Goal: Information Seeking & Learning: Learn about a topic

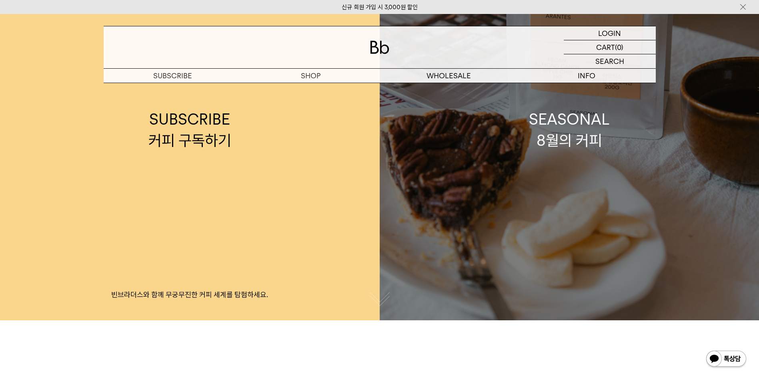
scroll to position [80, 0]
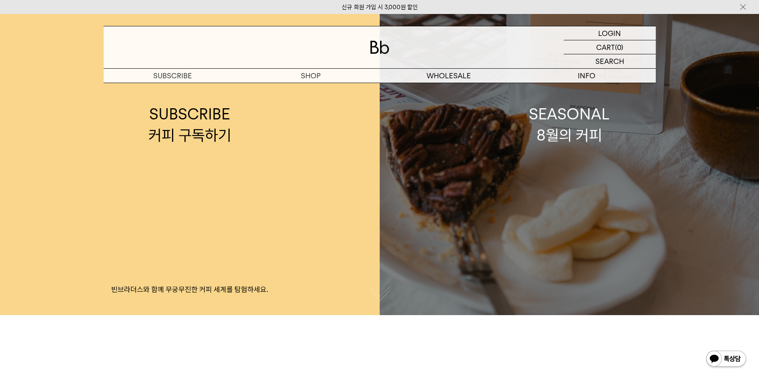
click at [520, 148] on link "SEASONAL 8월의 커피" at bounding box center [568, 124] width 379 height 381
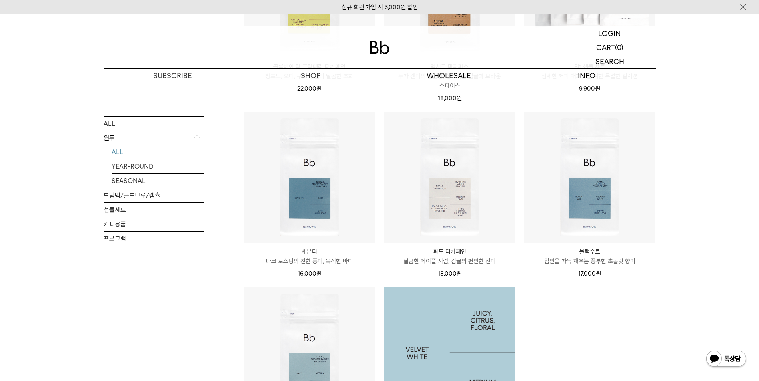
scroll to position [400, 0]
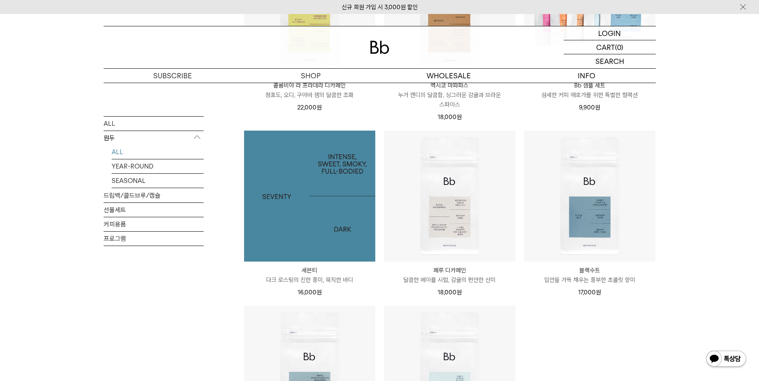
click at [349, 236] on img at bounding box center [309, 196] width 131 height 131
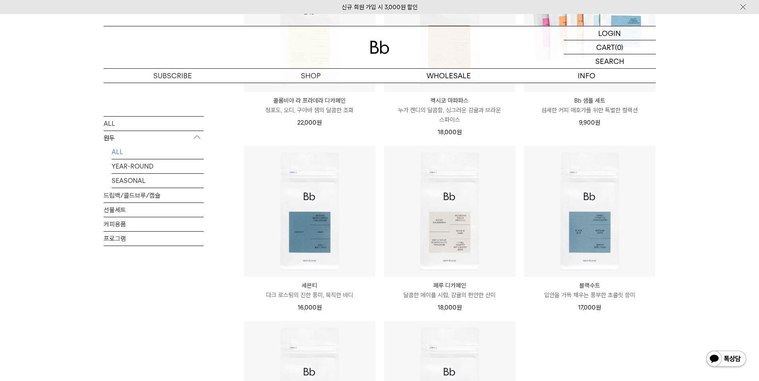
scroll to position [372, 0]
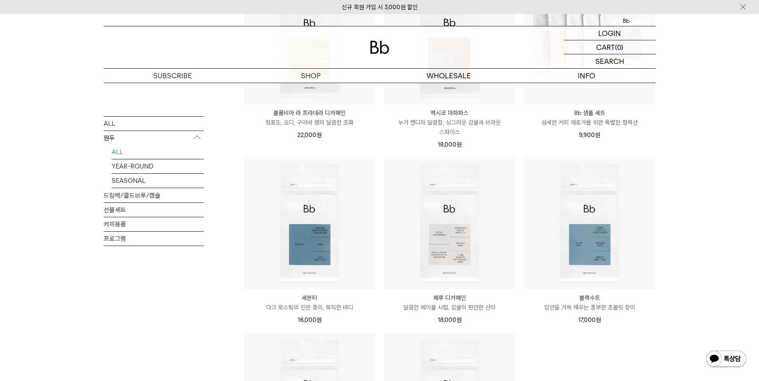
click at [706, 250] on div "SHOP 원두 ALL 원두 ALL YEAR-ROUND SEASONAL 드립백/콜드브루/캡슐 선물세트 커피용품 프로그램 원두 최신순" at bounding box center [379, 150] width 759 height 878
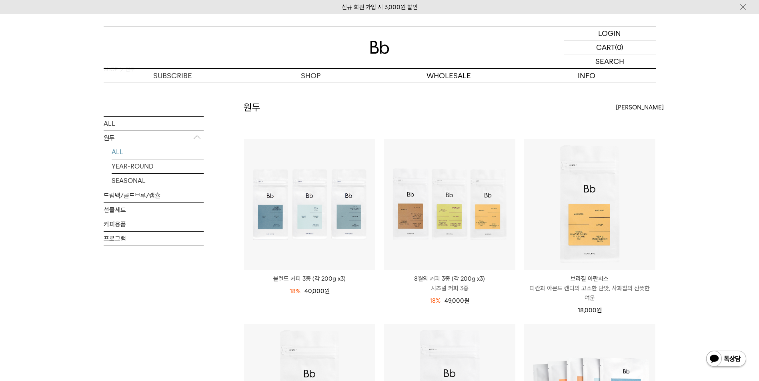
scroll to position [40, 0]
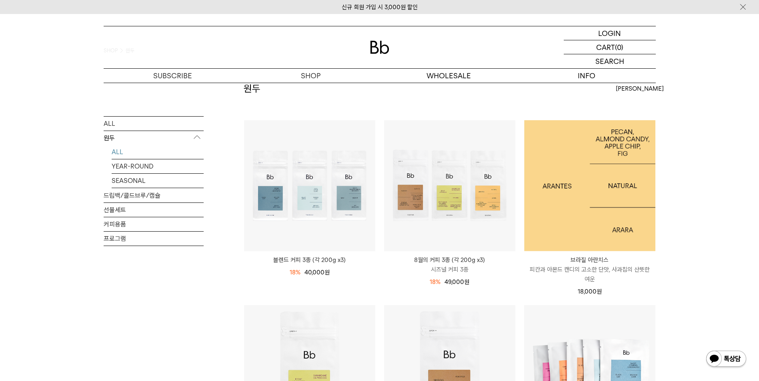
click at [552, 223] on img at bounding box center [589, 185] width 131 height 131
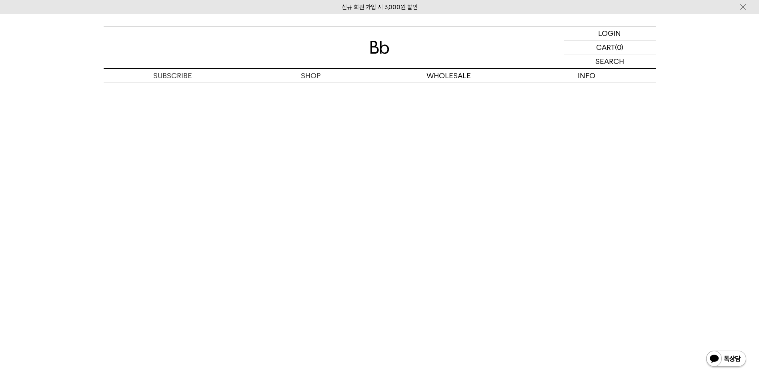
scroll to position [1479, 0]
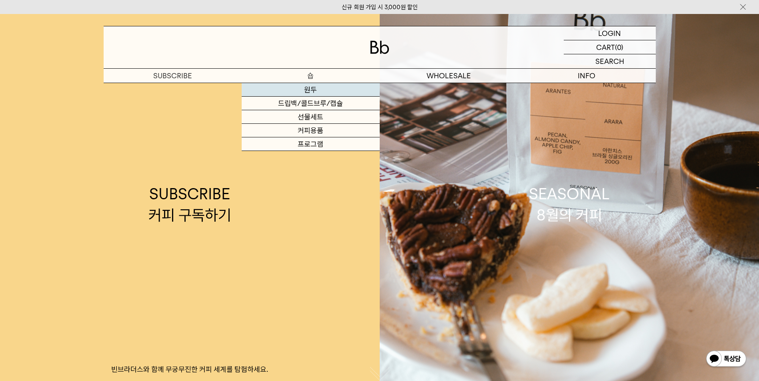
click at [313, 92] on link "원두" at bounding box center [311, 90] width 138 height 14
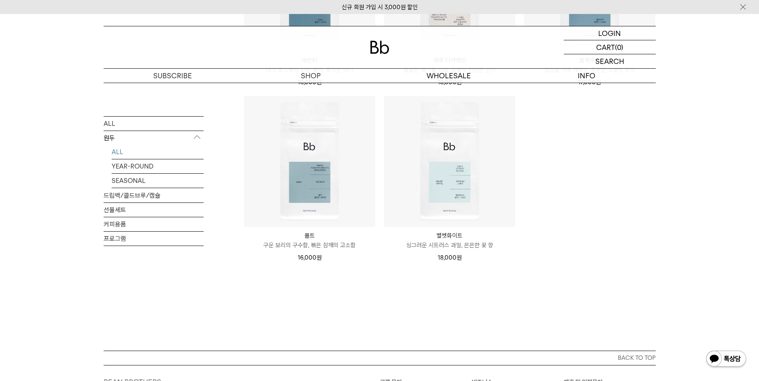
scroll to position [680, 0]
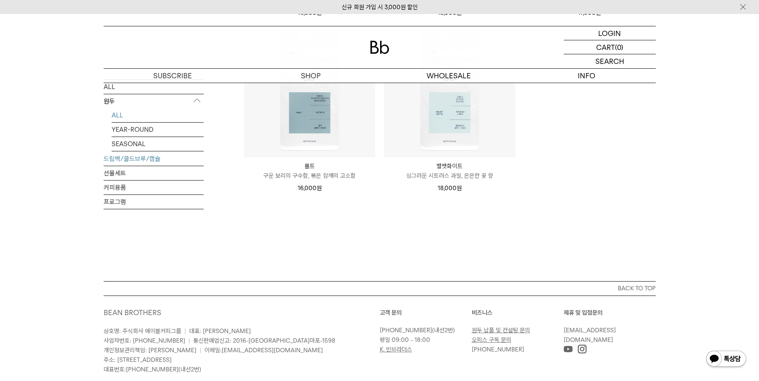
click at [138, 162] on link "드립백/콜드브루/캡슐" at bounding box center [154, 159] width 100 height 14
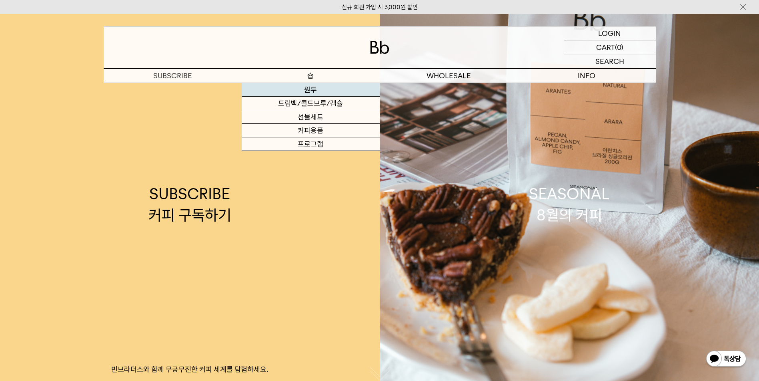
click at [312, 92] on link "원두" at bounding box center [311, 90] width 138 height 14
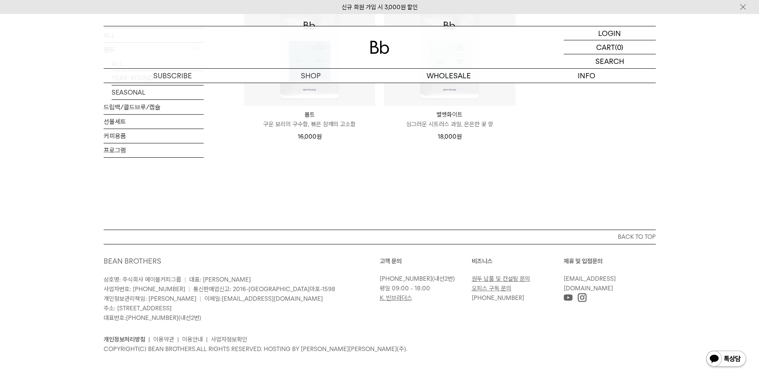
scroll to position [732, 0]
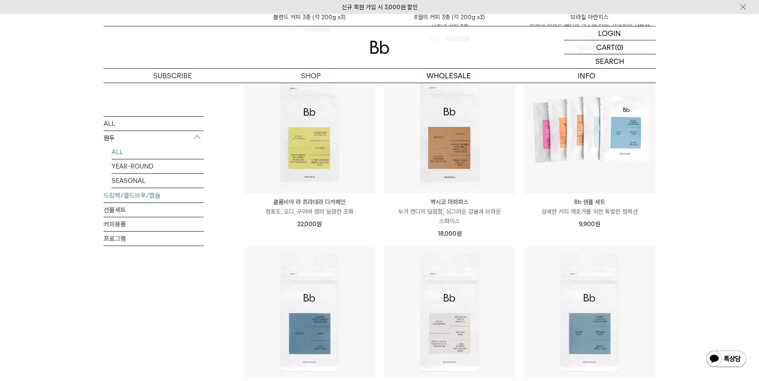
scroll to position [252, 0]
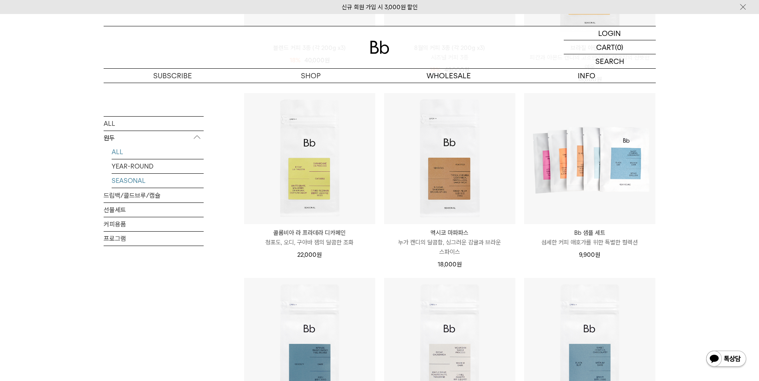
click at [133, 176] on link "SEASONAL" at bounding box center [158, 181] width 92 height 14
